Goal: Information Seeking & Learning: Learn about a topic

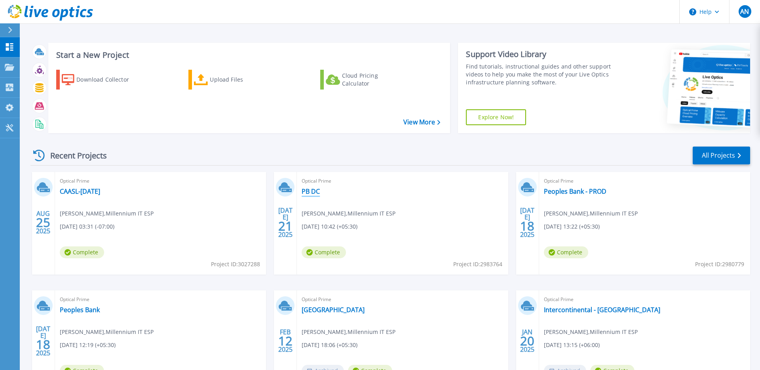
click at [311, 191] on link "PB DC" at bounding box center [311, 191] width 18 height 8
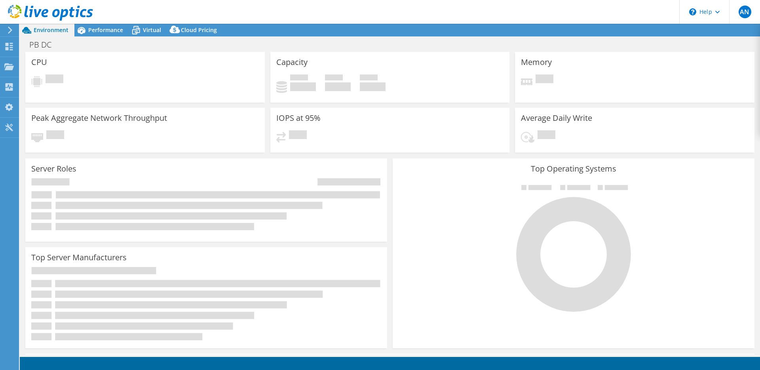
select select "USD"
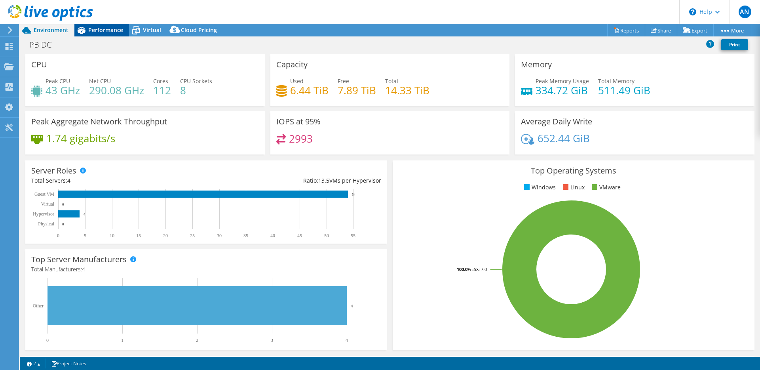
click at [106, 32] on span "Performance" at bounding box center [105, 30] width 35 height 8
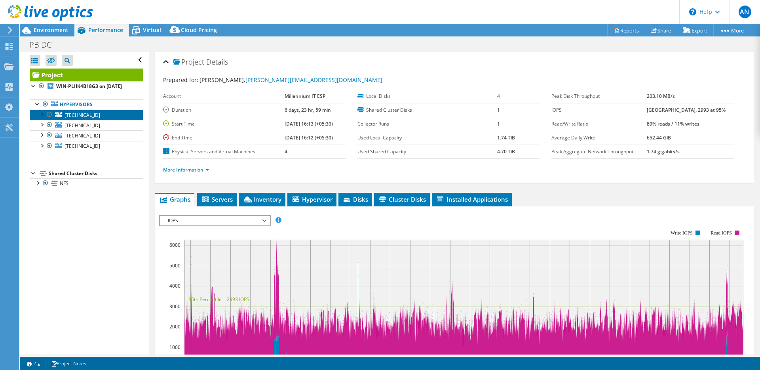
click at [91, 116] on span "[TECHNICAL_ID]" at bounding box center [83, 115] width 36 height 7
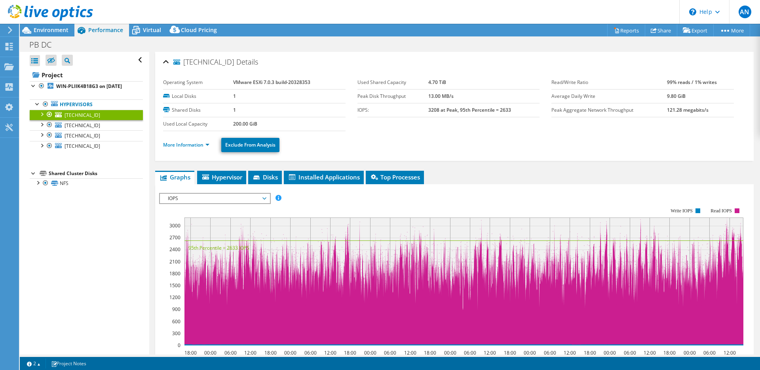
click at [244, 196] on span "IOPS" at bounding box center [215, 199] width 102 height 10
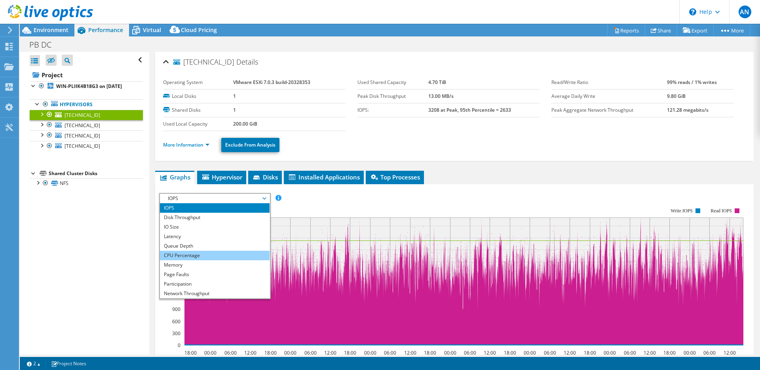
click at [196, 255] on li "CPU Percentage" at bounding box center [215, 256] width 110 height 10
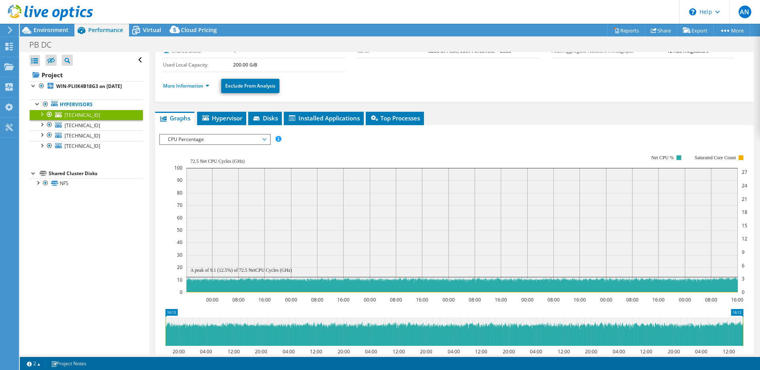
scroll to position [58, 0]
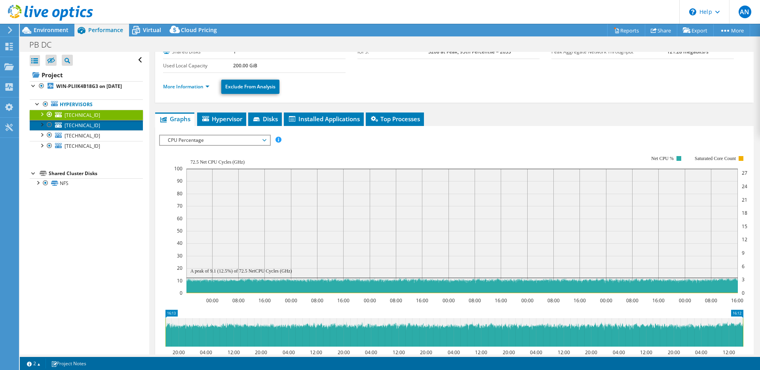
click at [84, 125] on span "[TECHNICAL_ID]" at bounding box center [83, 125] width 36 height 7
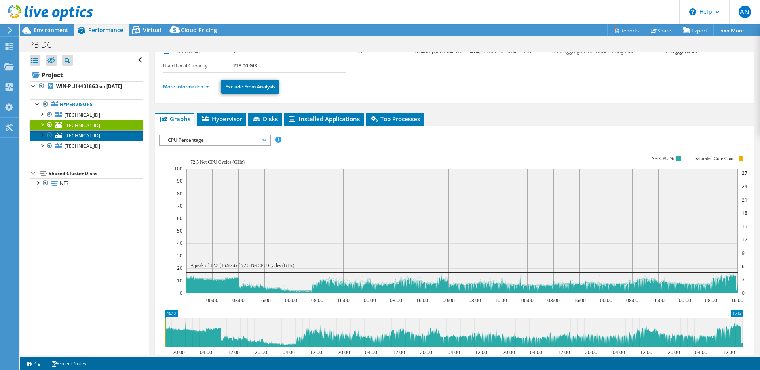
click at [85, 137] on span "[TECHNICAL_ID]" at bounding box center [83, 135] width 36 height 7
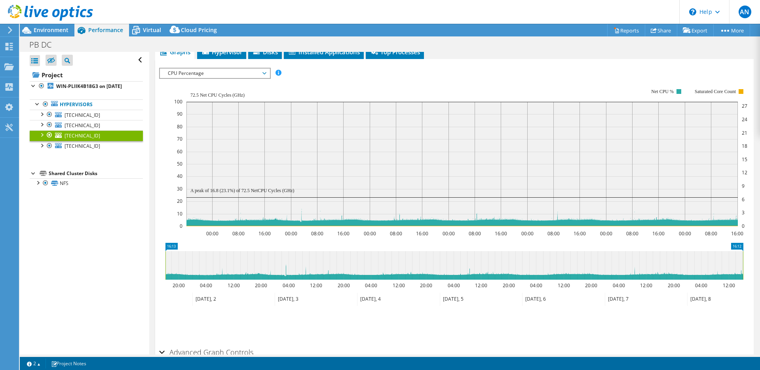
scroll to position [126, 0]
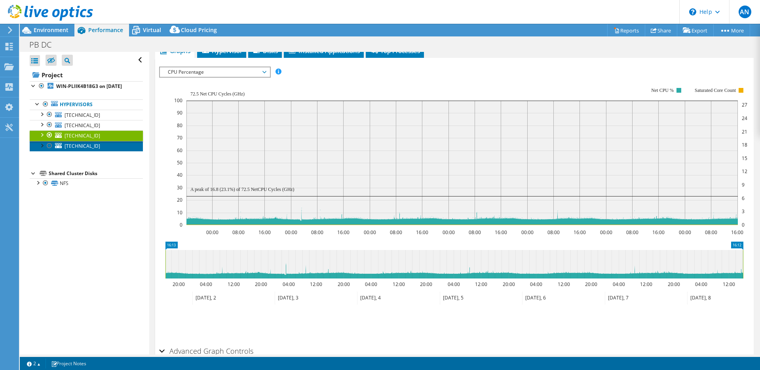
click at [82, 146] on span "[TECHNICAL_ID]" at bounding box center [83, 146] width 36 height 7
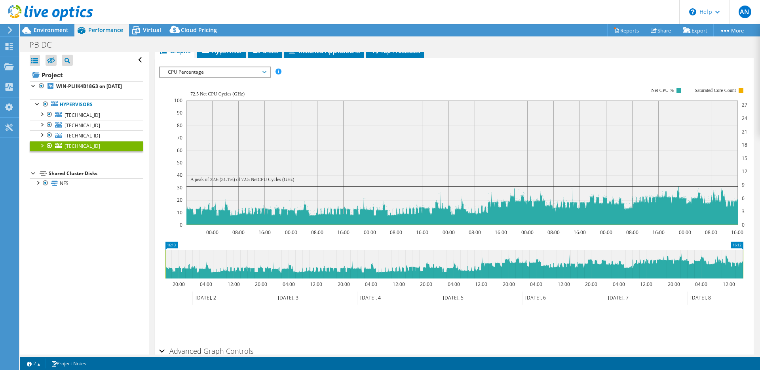
click at [261, 70] on span "CPU Percentage" at bounding box center [215, 72] width 102 height 10
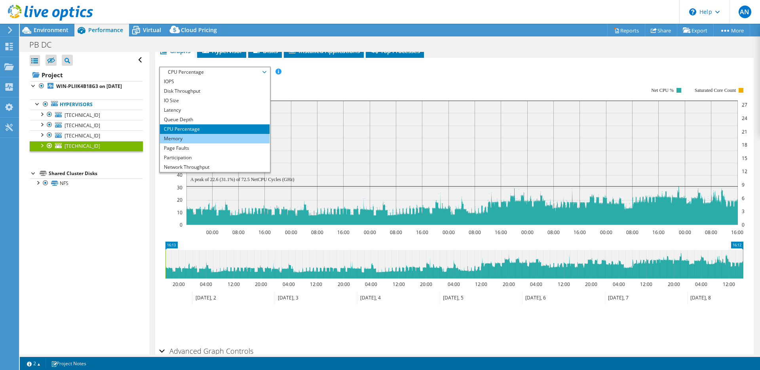
click at [179, 138] on li "Memory" at bounding box center [215, 139] width 110 height 10
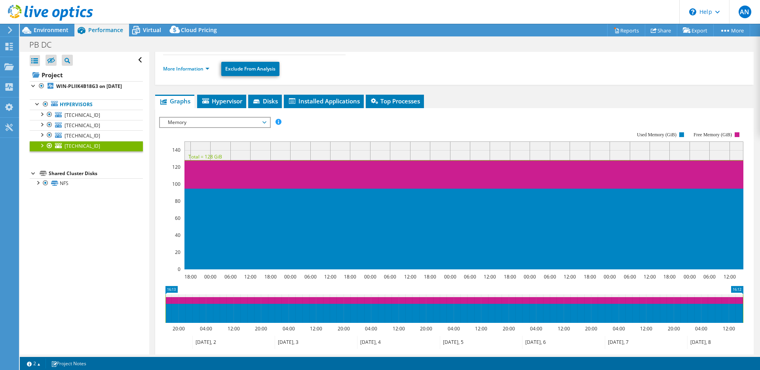
scroll to position [77, 0]
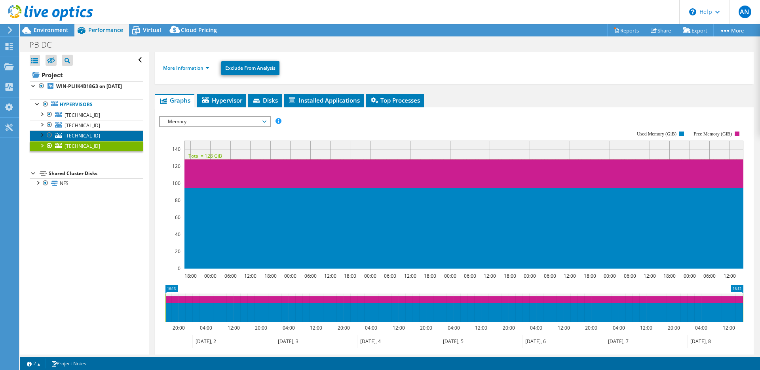
click at [96, 136] on link "[TECHNICAL_ID]" at bounding box center [86, 135] width 113 height 10
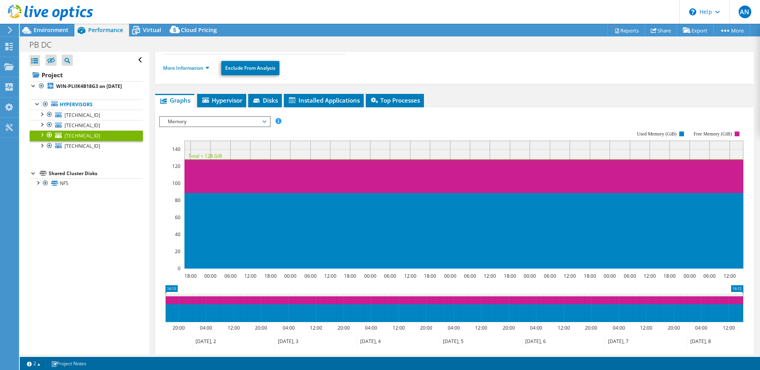
click at [243, 122] on span "Memory" at bounding box center [215, 122] width 102 height 10
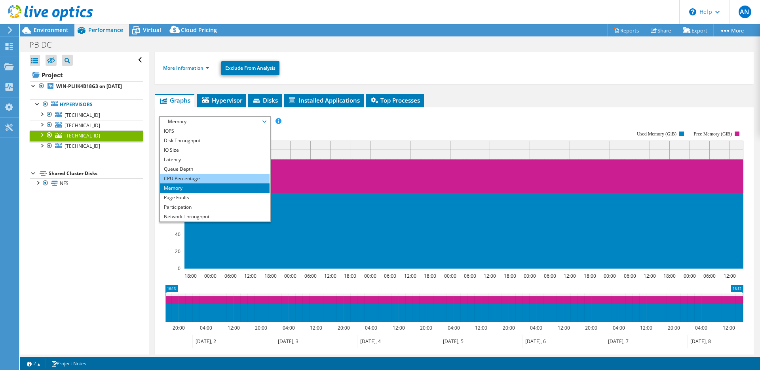
click at [195, 178] on li "CPU Percentage" at bounding box center [215, 179] width 110 height 10
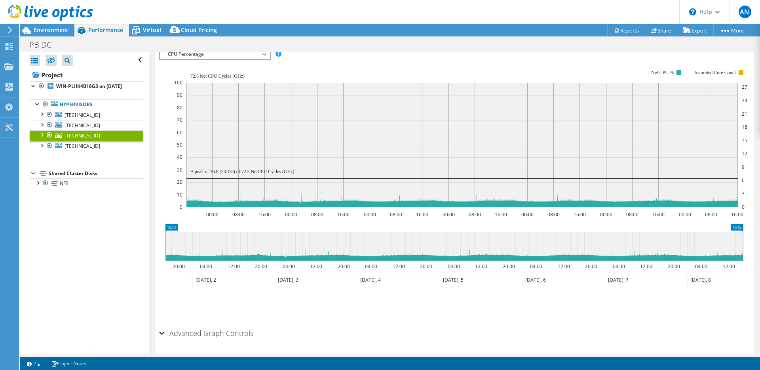
scroll to position [170, 0]
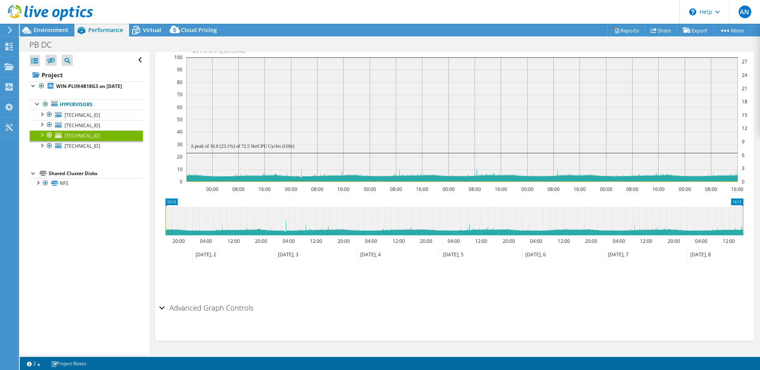
click at [162, 304] on div "Advanced Graph Controls" at bounding box center [454, 308] width 591 height 17
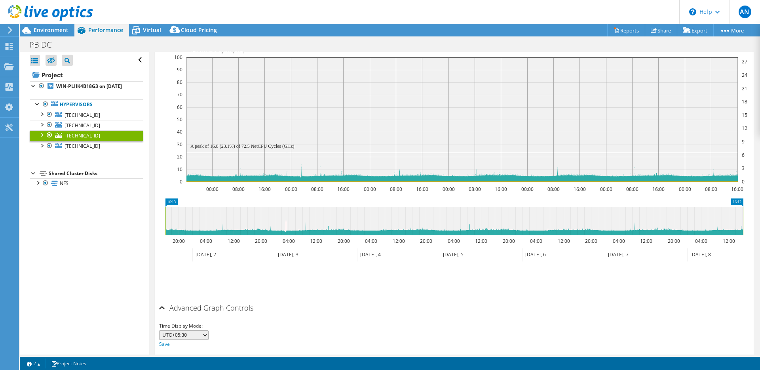
scroll to position [201, 0]
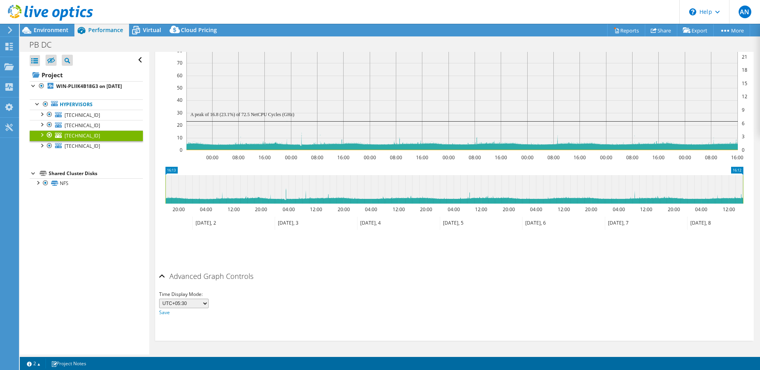
click at [208, 305] on select "UTC-12:00 UTC-11:00 UTC-10:00 UTC-09:30 UTC-09:00 UTC-08:00 UTC-07:00 UTC-06:00…" at bounding box center [184, 304] width 50 height 10
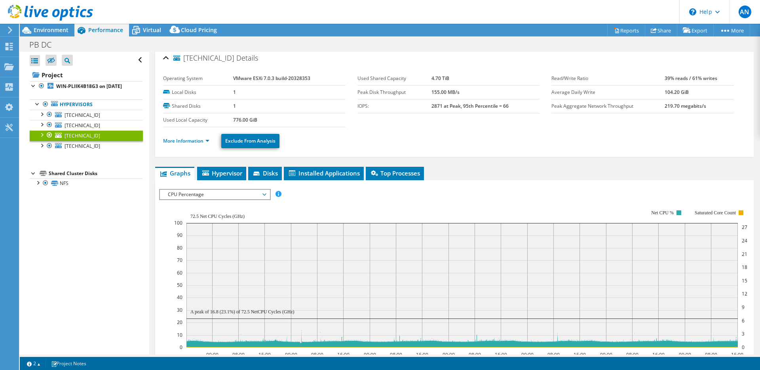
scroll to position [0, 0]
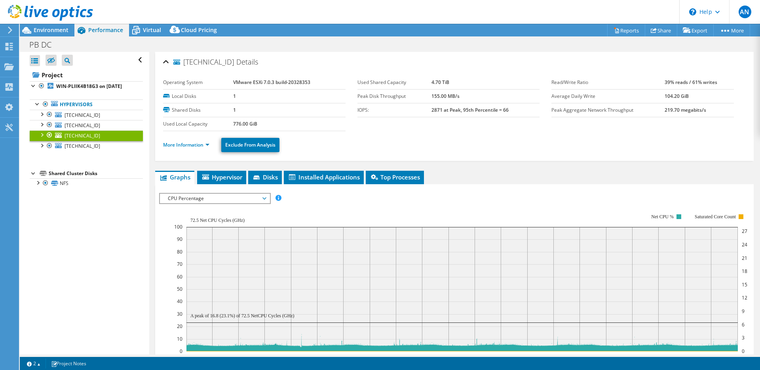
click at [229, 200] on span "CPU Percentage" at bounding box center [215, 199] width 102 height 10
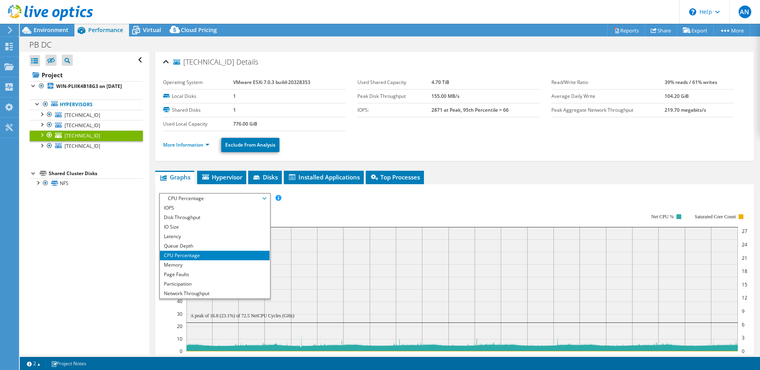
click at [229, 200] on span "CPU Percentage" at bounding box center [215, 199] width 102 height 10
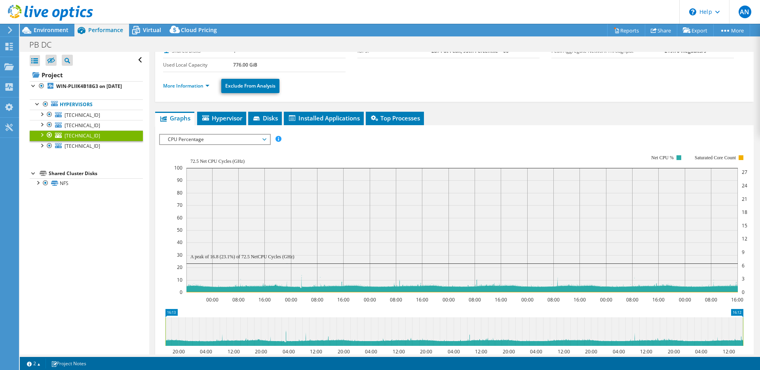
scroll to position [60, 0]
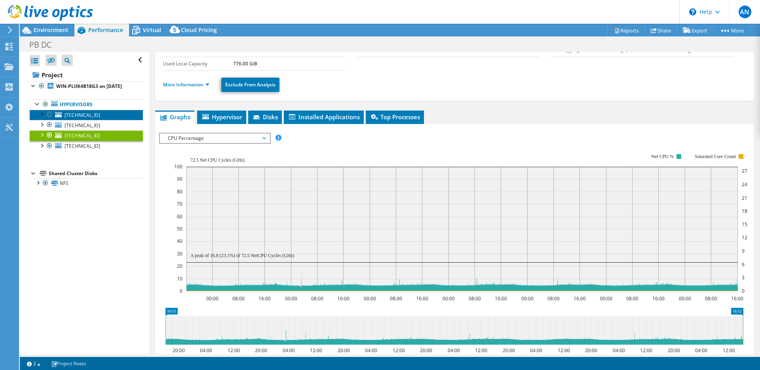
click at [84, 114] on span "[TECHNICAL_ID]" at bounding box center [83, 115] width 36 height 7
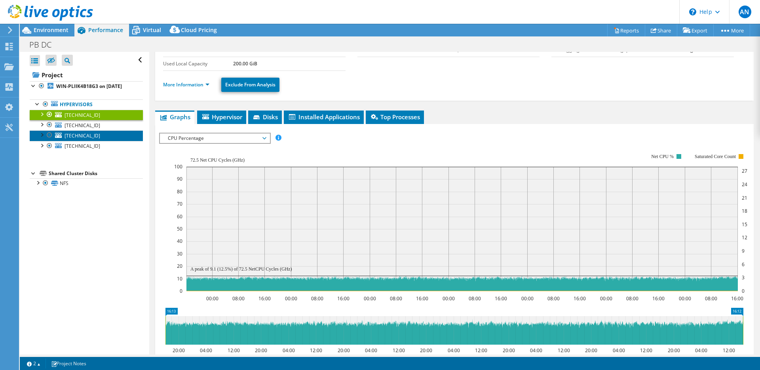
click at [87, 137] on span "[TECHNICAL_ID]" at bounding box center [83, 135] width 36 height 7
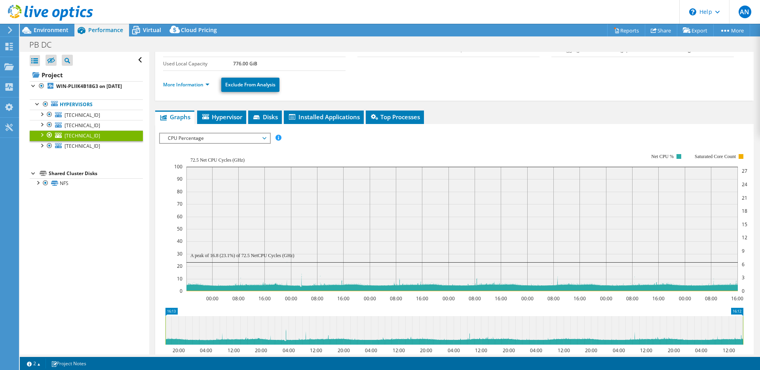
scroll to position [0, 0]
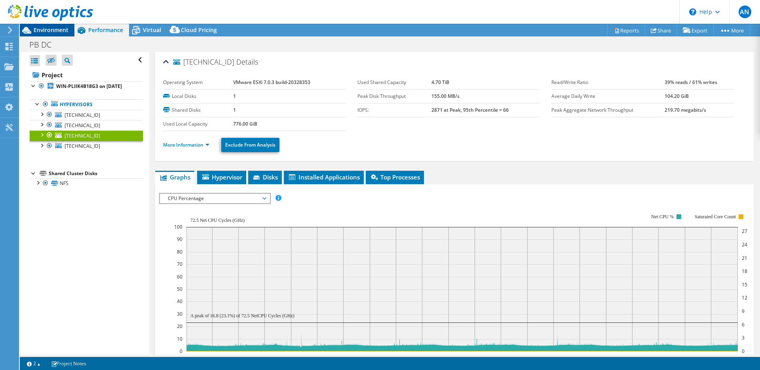
click at [48, 32] on span "Environment" at bounding box center [51, 30] width 35 height 8
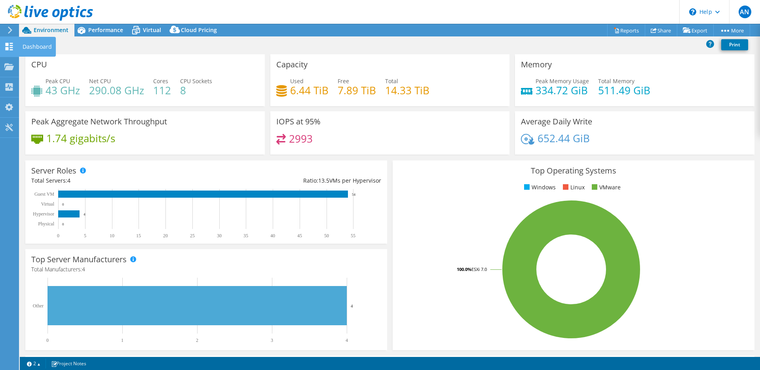
click at [24, 48] on div "Dashboard" at bounding box center [37, 47] width 37 height 20
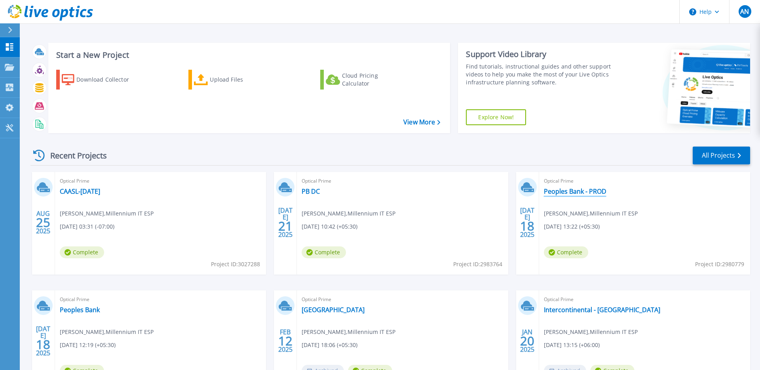
click at [576, 192] on link "Peoples Bank - PROD" at bounding box center [575, 191] width 63 height 8
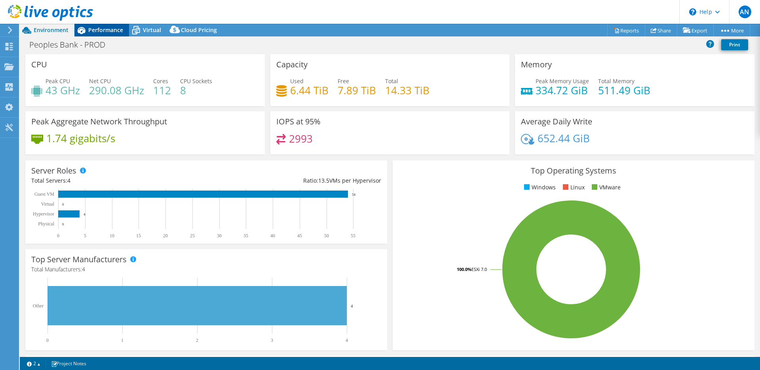
click at [95, 28] on span "Performance" at bounding box center [105, 30] width 35 height 8
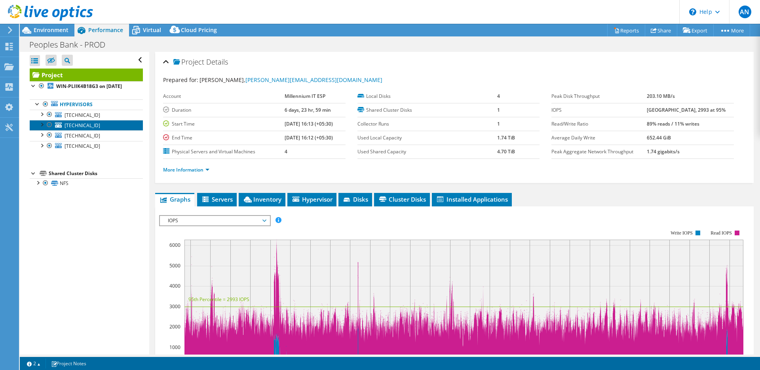
click at [95, 126] on link "[TECHNICAL_ID]" at bounding box center [86, 125] width 113 height 10
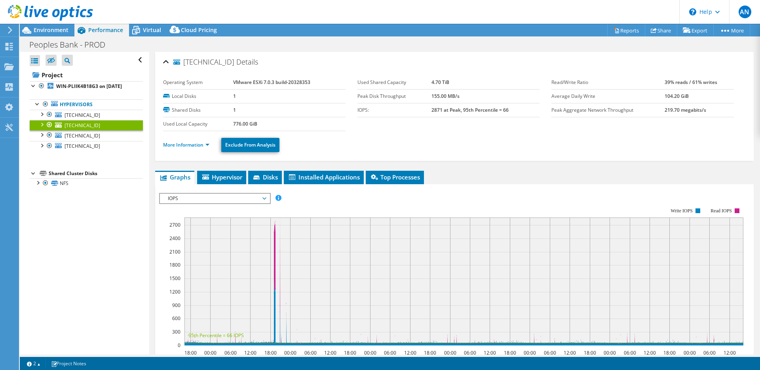
click at [230, 198] on span "IOPS" at bounding box center [215, 199] width 102 height 10
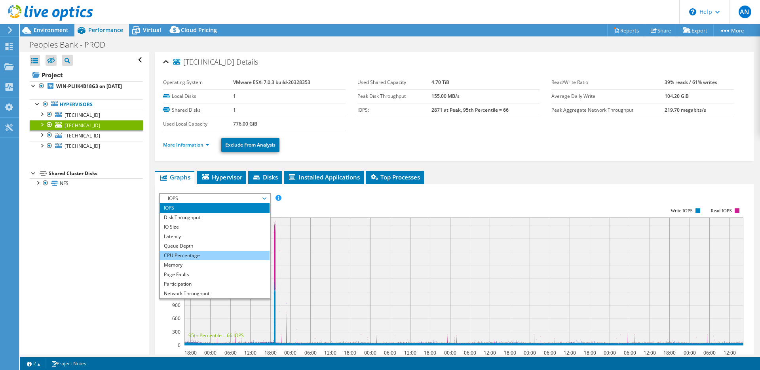
click at [191, 257] on li "CPU Percentage" at bounding box center [215, 256] width 110 height 10
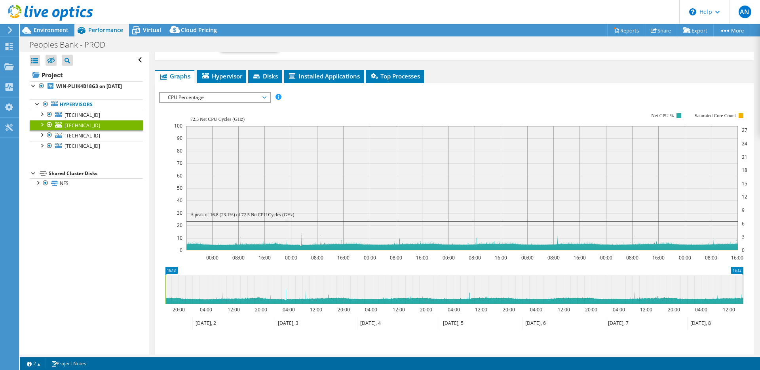
scroll to position [114, 0]
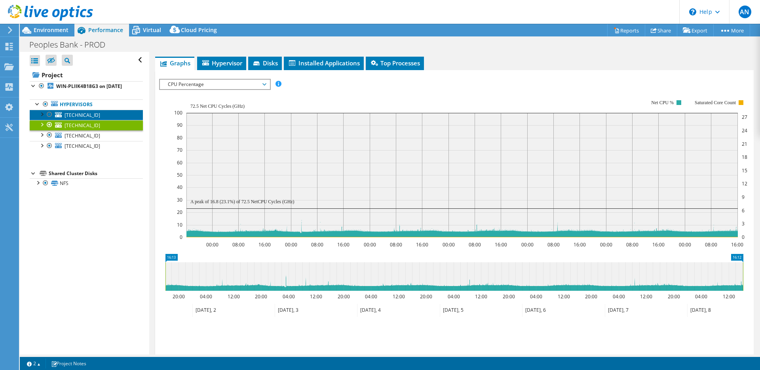
click at [88, 116] on span "[TECHNICAL_ID]" at bounding box center [83, 115] width 36 height 7
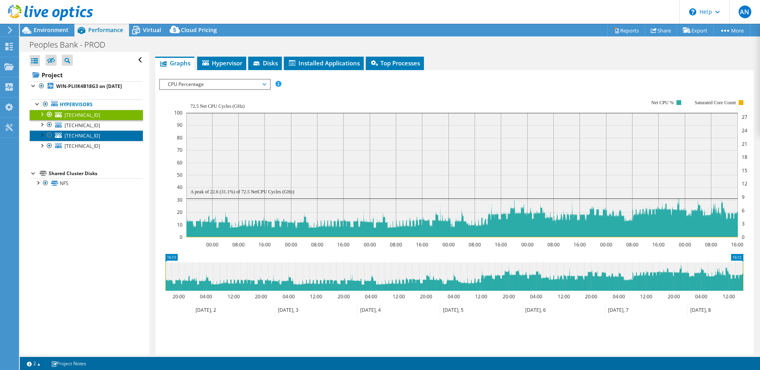
click at [90, 137] on span "[TECHNICAL_ID]" at bounding box center [83, 135] width 36 height 7
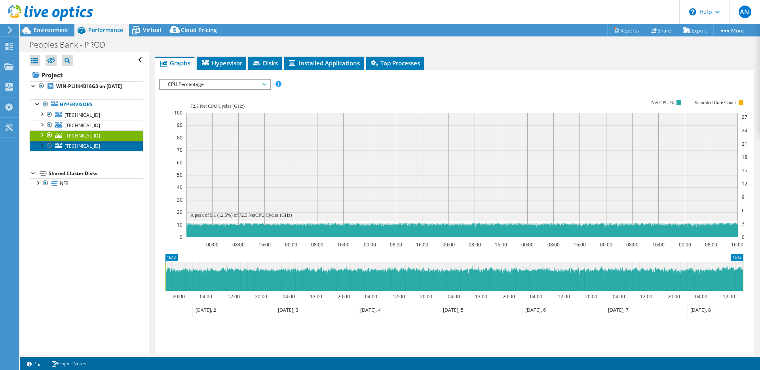
click at [86, 146] on span "[TECHNICAL_ID]" at bounding box center [83, 146] width 36 height 7
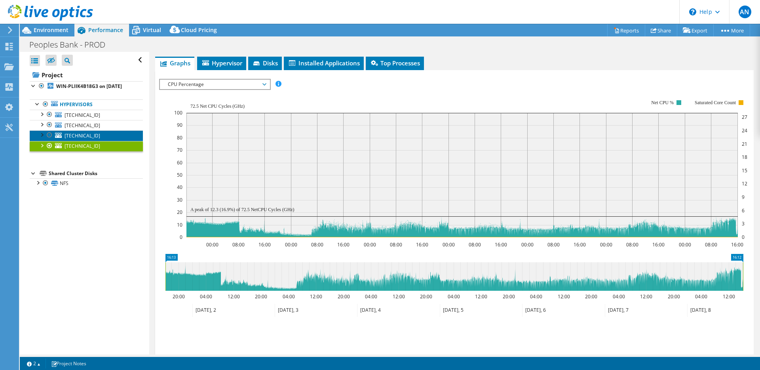
click at [89, 136] on span "[TECHNICAL_ID]" at bounding box center [83, 135] width 36 height 7
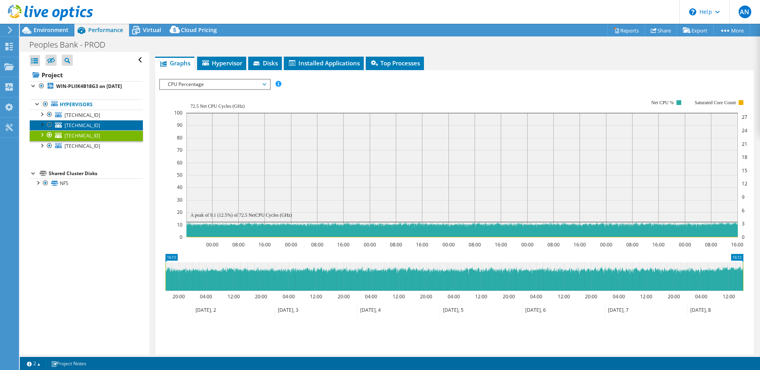
click at [95, 126] on span "[TECHNICAL_ID]" at bounding box center [83, 125] width 36 height 7
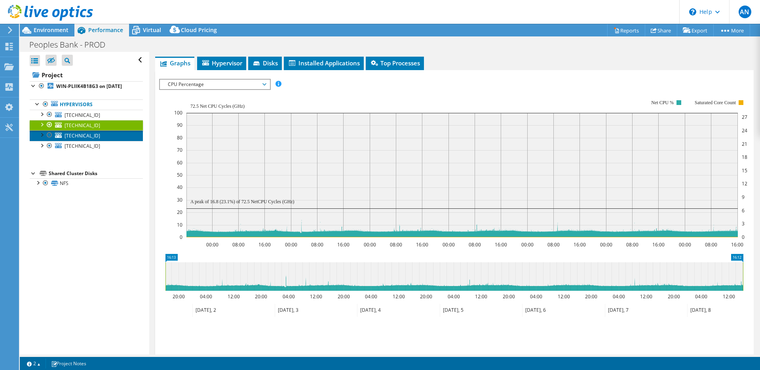
click at [94, 135] on span "[TECHNICAL_ID]" at bounding box center [83, 135] width 36 height 7
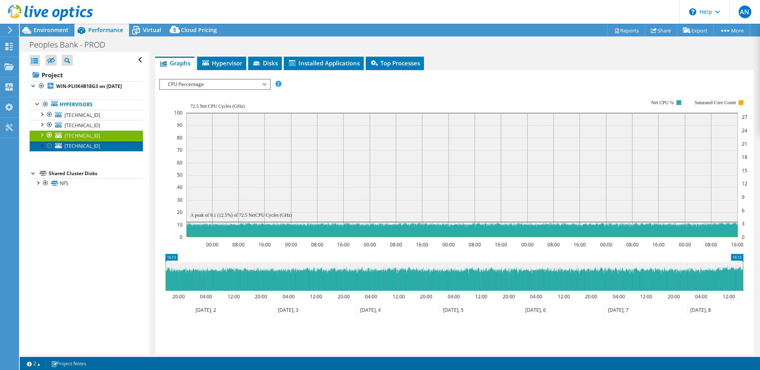
click at [92, 145] on span "[TECHNICAL_ID]" at bounding box center [83, 146] width 36 height 7
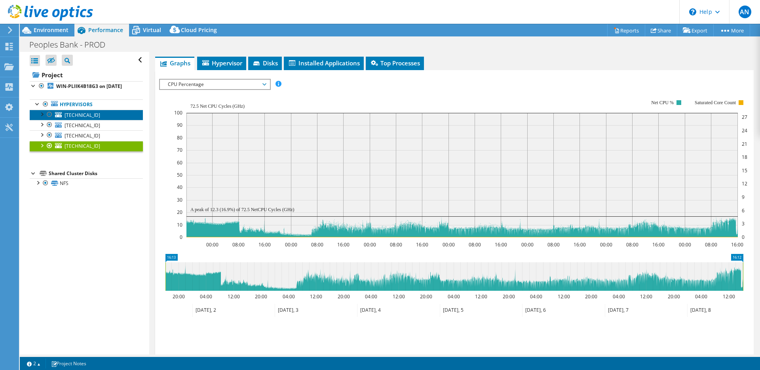
click at [91, 116] on span "[TECHNICAL_ID]" at bounding box center [83, 115] width 36 height 7
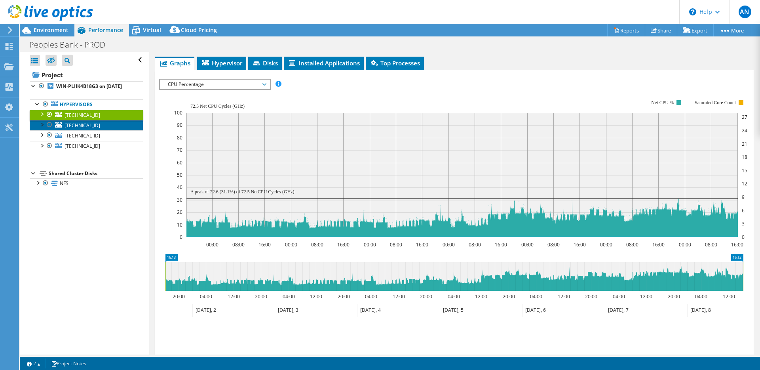
click at [80, 125] on span "[TECHNICAL_ID]" at bounding box center [83, 125] width 36 height 7
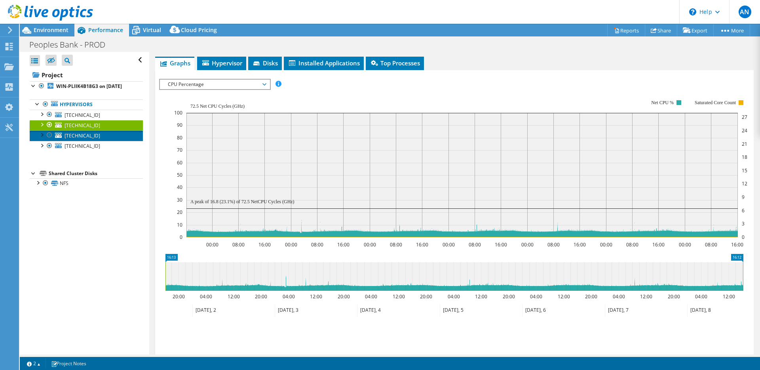
click at [90, 134] on span "[TECHNICAL_ID]" at bounding box center [83, 135] width 36 height 7
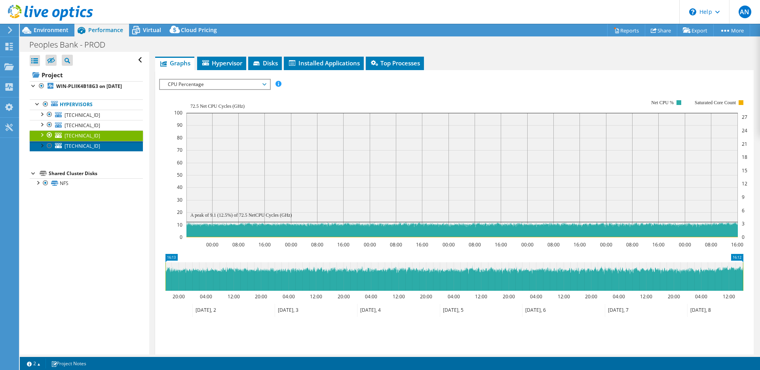
click at [85, 145] on span "[TECHNICAL_ID]" at bounding box center [83, 146] width 36 height 7
